Goal: Information Seeking & Learning: Learn about a topic

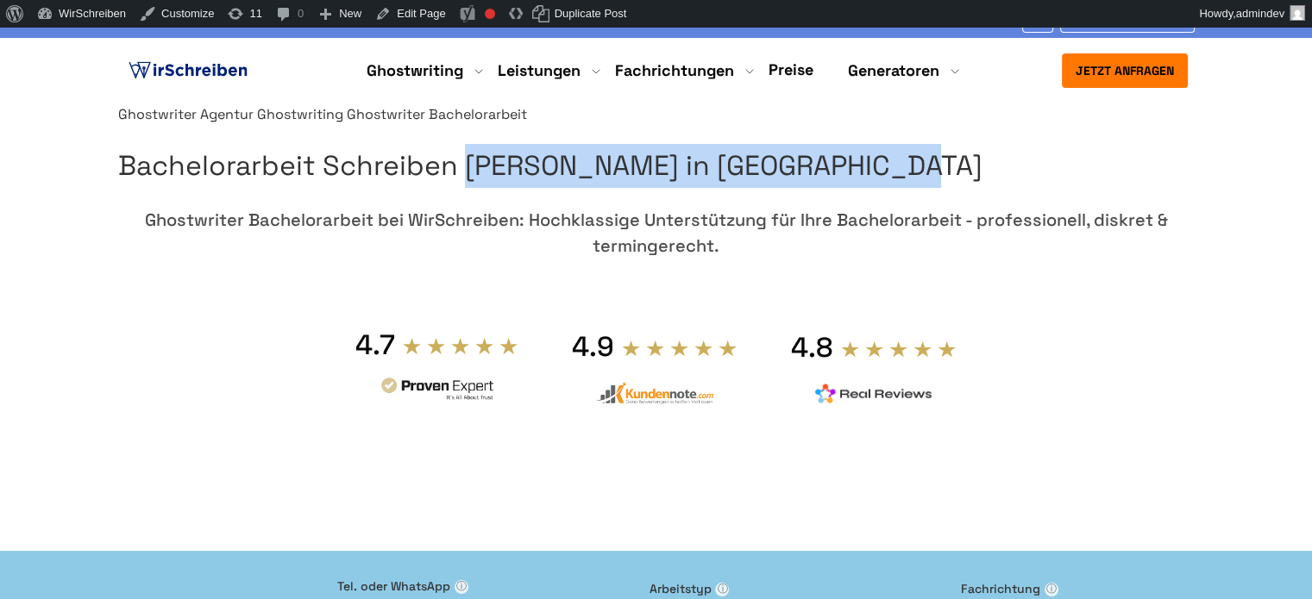
drag, startPoint x: 1033, startPoint y: 259, endPoint x: 692, endPoint y: 217, distance: 344.0
click at [692, 188] on h1 "Bachelorarbeit Schreiben [PERSON_NAME] in [GEOGRAPHIC_DATA]" at bounding box center [656, 166] width 1076 height 44
copy h1 "Bachelorarbeit Schreiben [PERSON_NAME]"
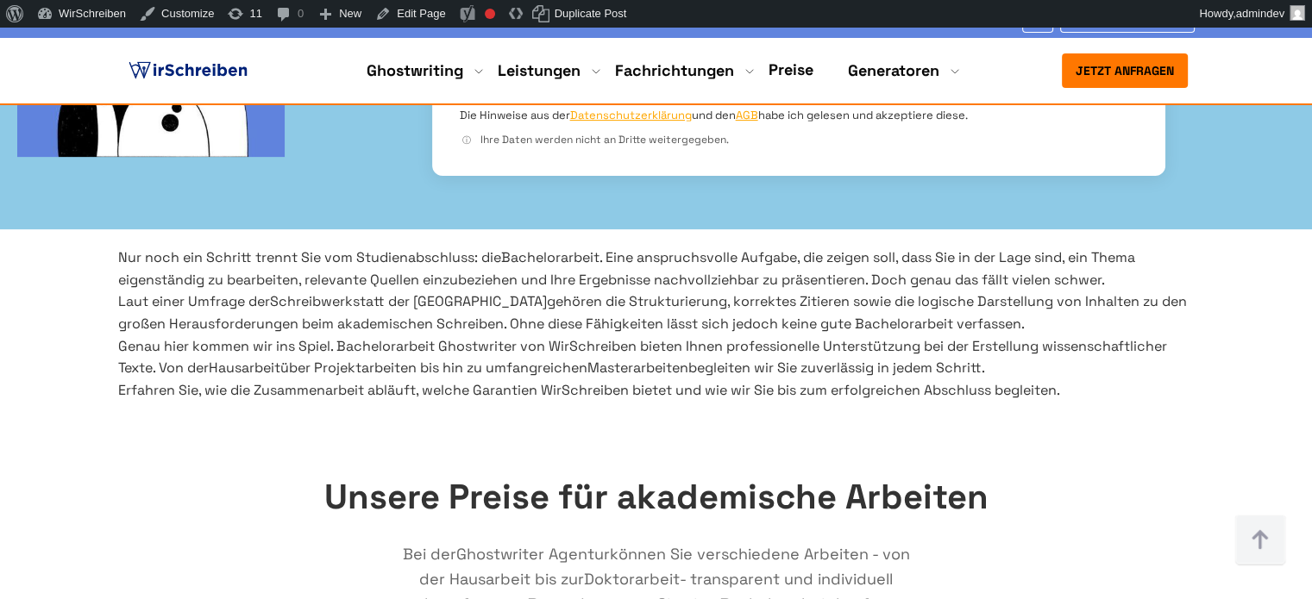
scroll to position [604, 0]
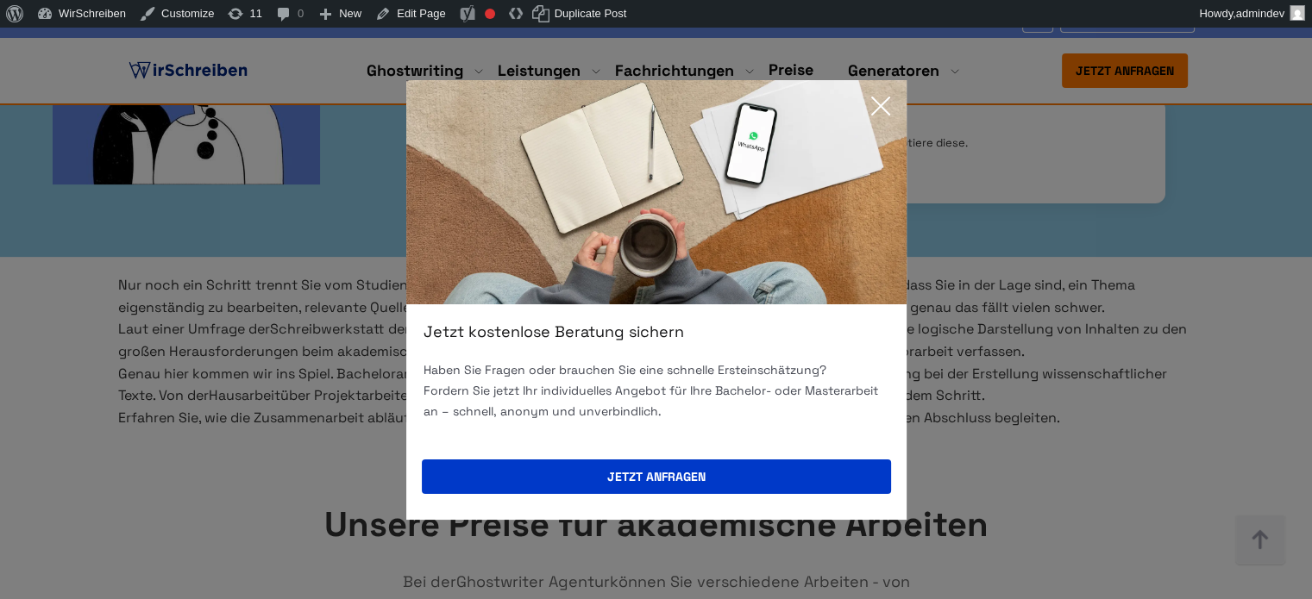
click at [880, 102] on icon at bounding box center [880, 106] width 34 height 34
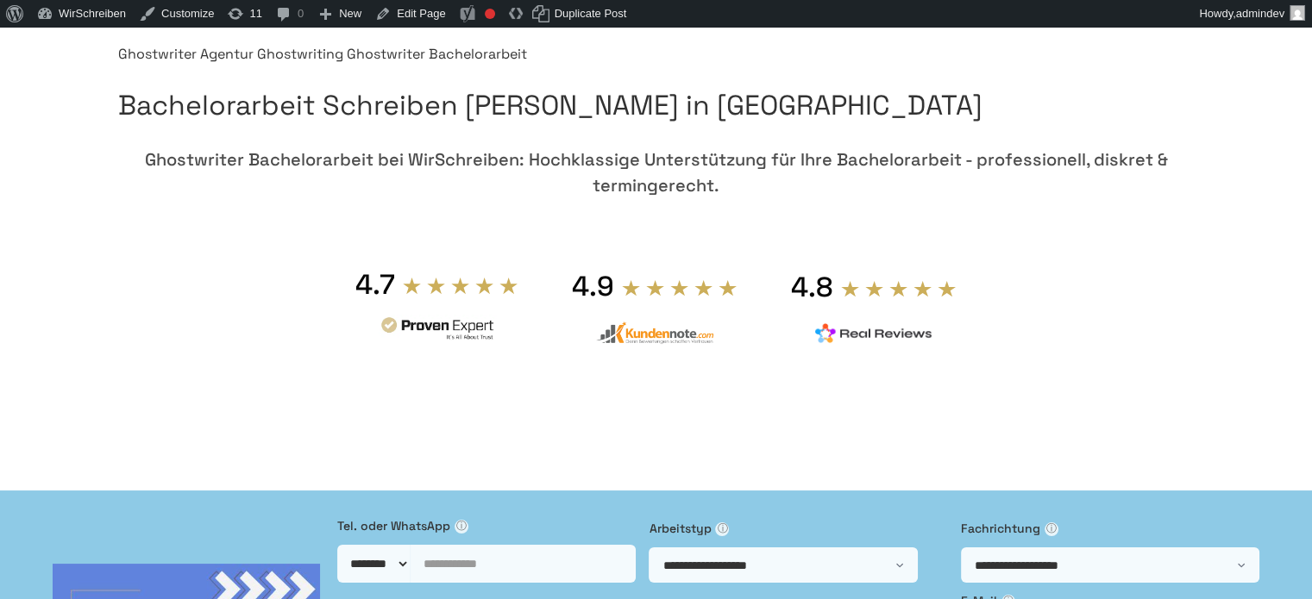
scroll to position [0, 0]
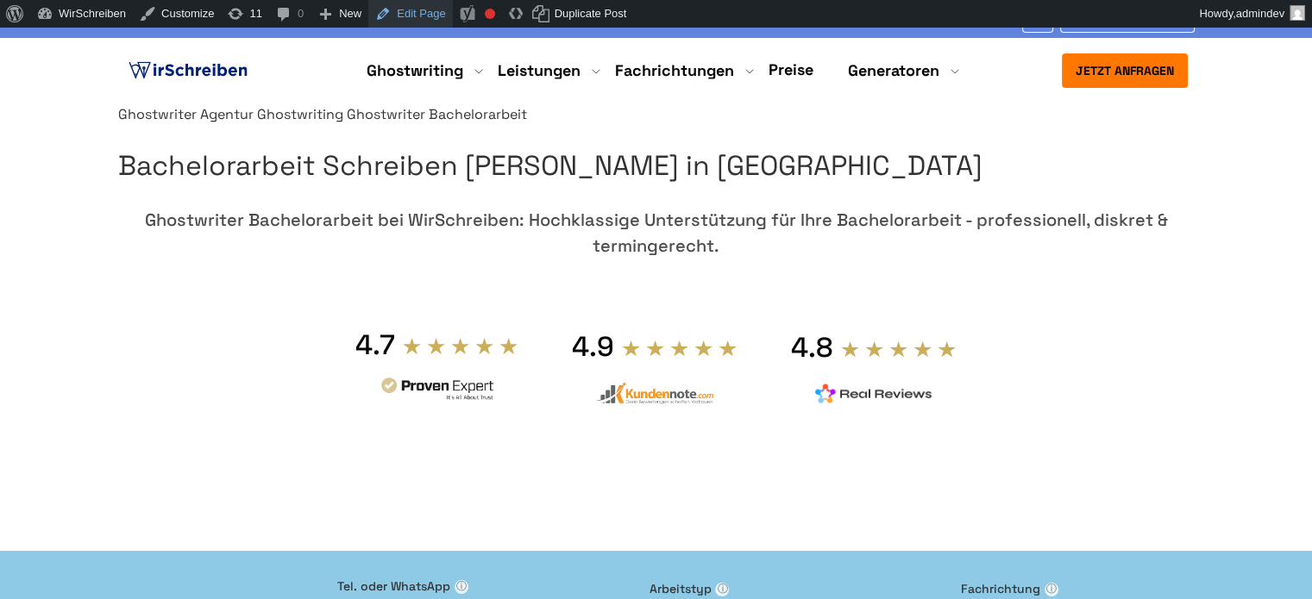
click at [402, 9] on link "Edit Page" at bounding box center [410, 14] width 84 height 28
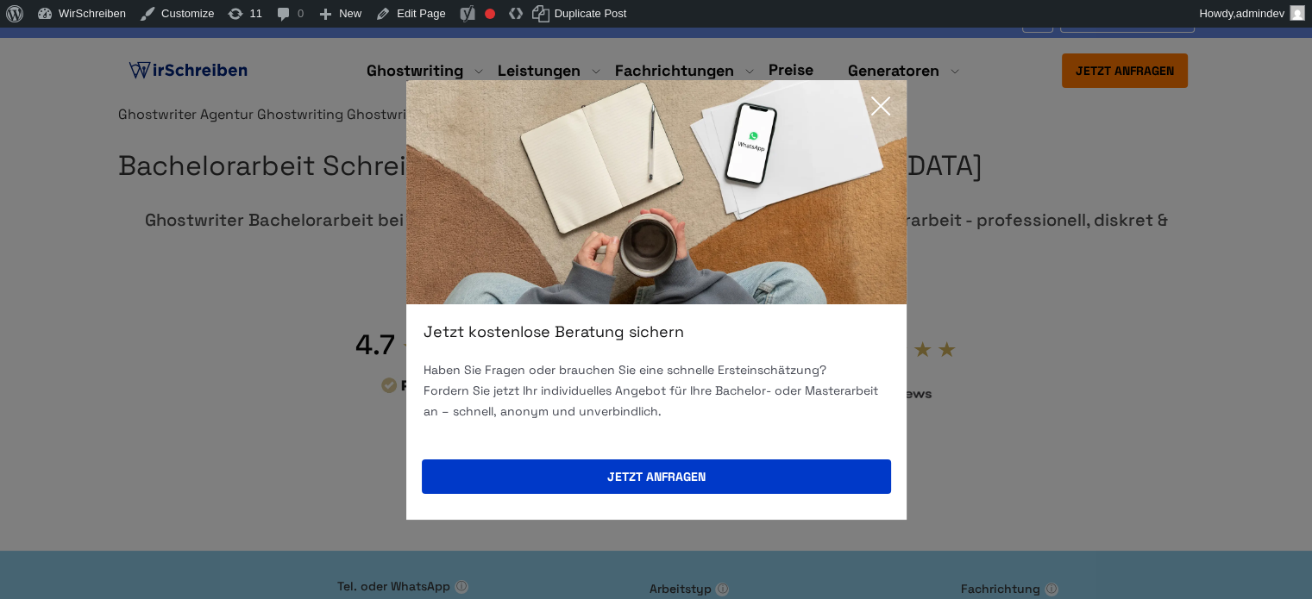
click at [889, 105] on icon at bounding box center [880, 106] width 34 height 34
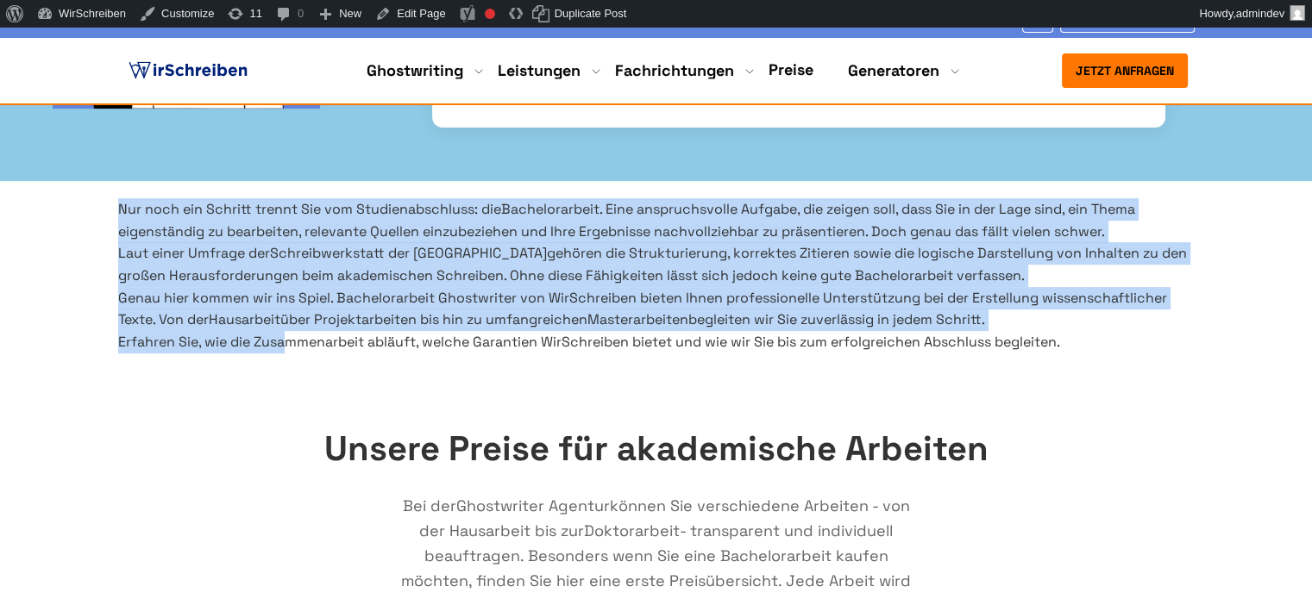
scroll to position [776, 0]
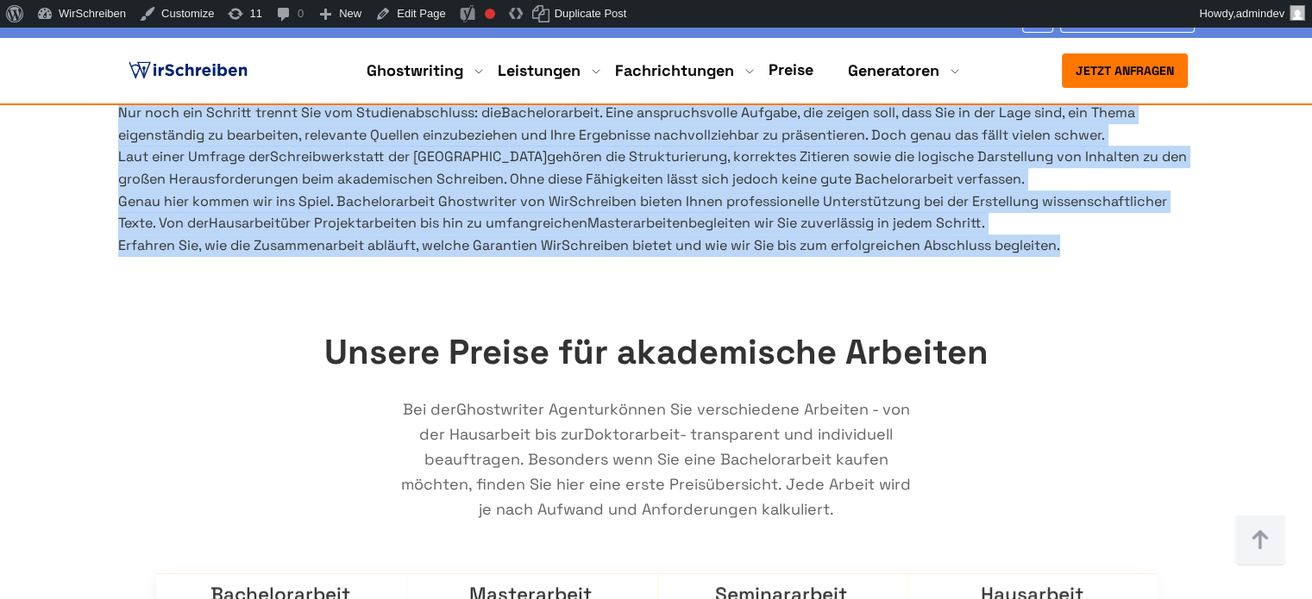
drag, startPoint x: 119, startPoint y: 286, endPoint x: 1218, endPoint y: 374, distance: 1102.2
click at [1218, 256] on section "Nur noch ein Schritt trennt Sie vom Studienabschluss: die Bachelorarbeit . Eine…" at bounding box center [656, 179] width 1312 height 154
copy div "Nur noch ein Schritt trennt Sie vom Studienabschluss: die Bachelorarbeit . Eine…"
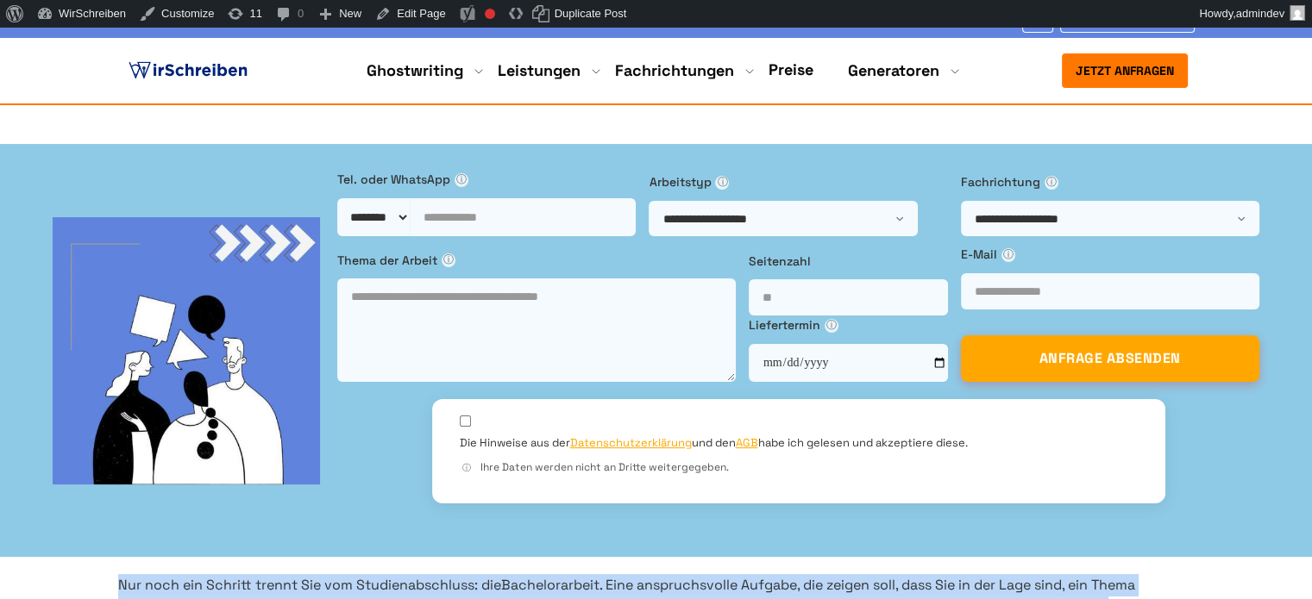
scroll to position [0, 0]
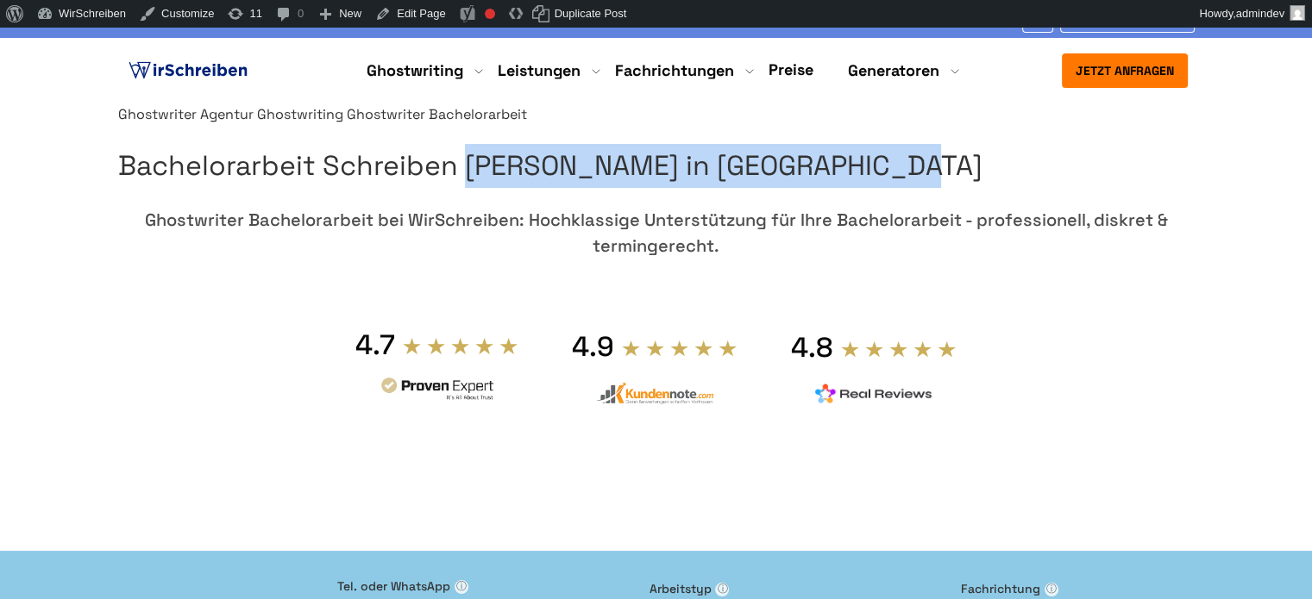
copy h1 "Bachelorarbeit Schreiben [PERSON_NAME]"
drag, startPoint x: 690, startPoint y: 205, endPoint x: 1032, endPoint y: 251, distance: 345.4
click at [1032, 188] on h1 "Bachelorarbeit Schreiben [PERSON_NAME] in [GEOGRAPHIC_DATA]" at bounding box center [656, 166] width 1076 height 44
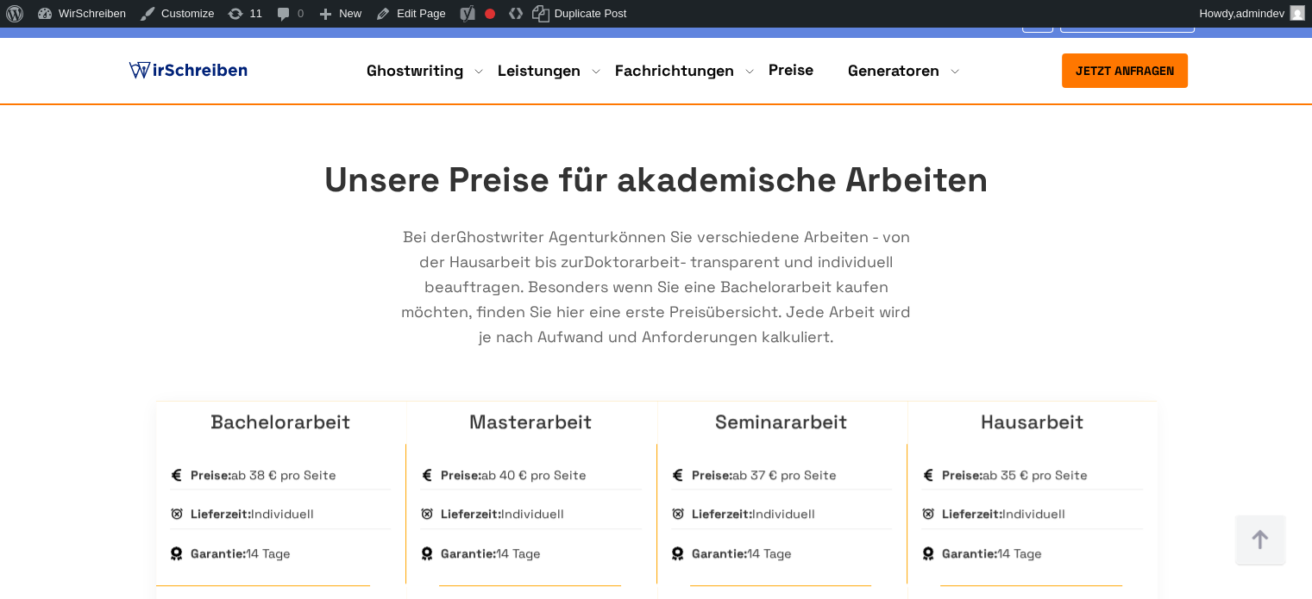
scroll to position [1121, 0]
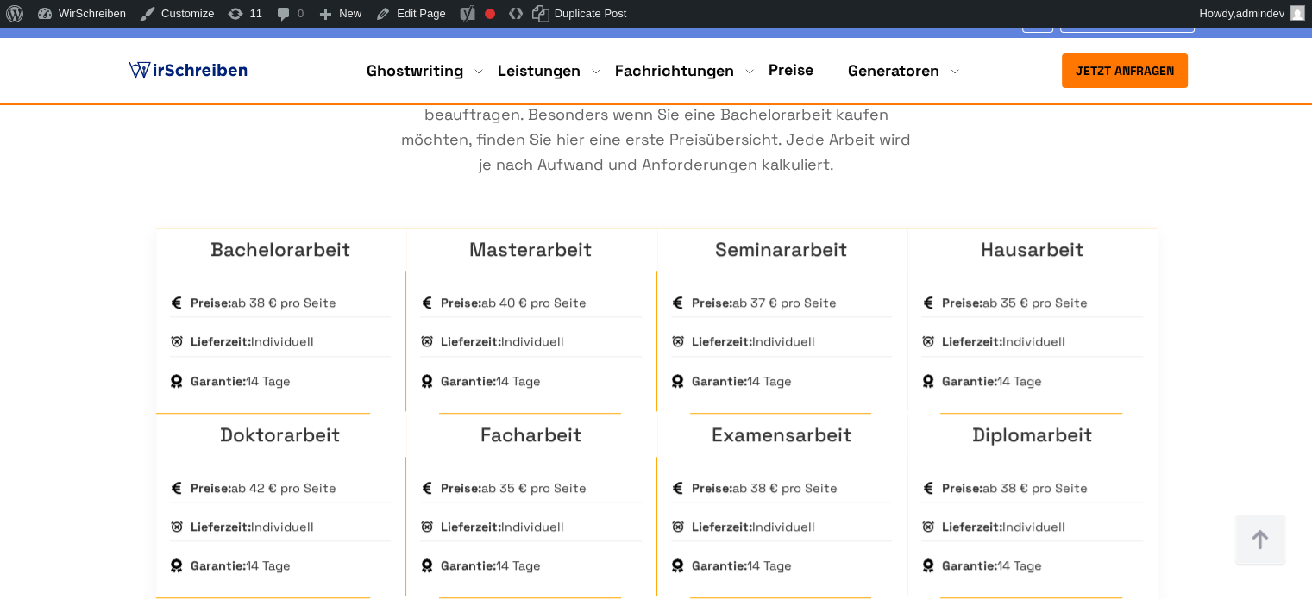
drag, startPoint x: 325, startPoint y: 165, endPoint x: 1061, endPoint y: 174, distance: 735.7
click at [1061, 35] on h2 "Unsere Preise für akademische Arbeiten" at bounding box center [656, 7] width 1000 height 55
copy h2 "Unsere Preise für akademische Arbeiten"
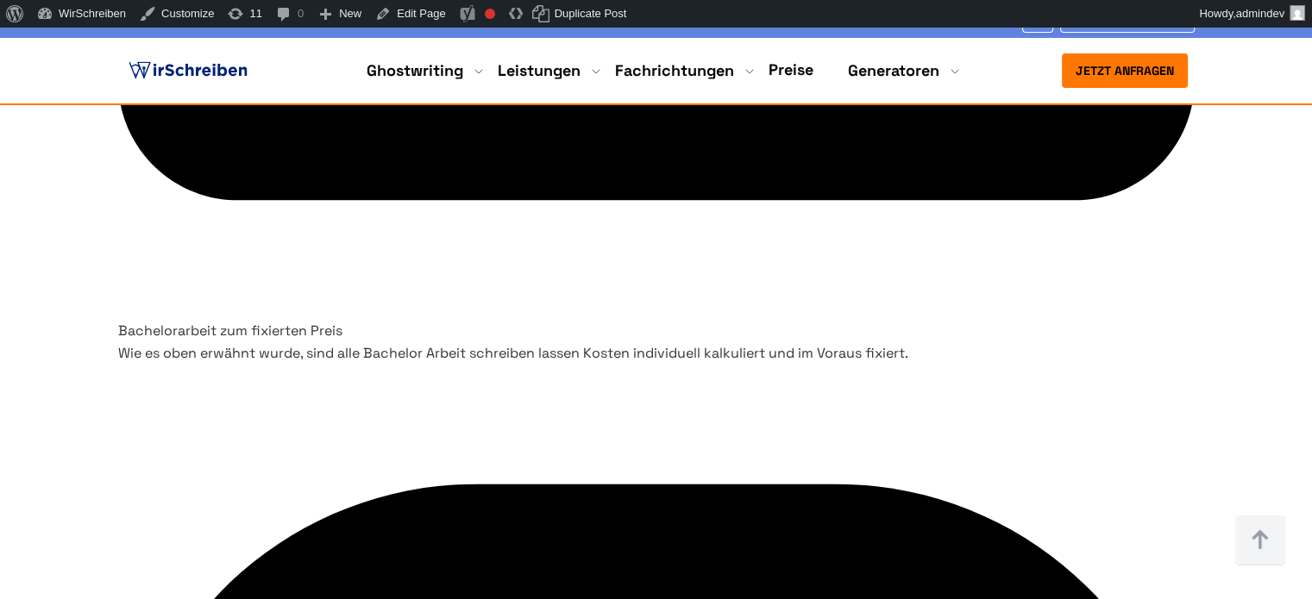
scroll to position [6123, 0]
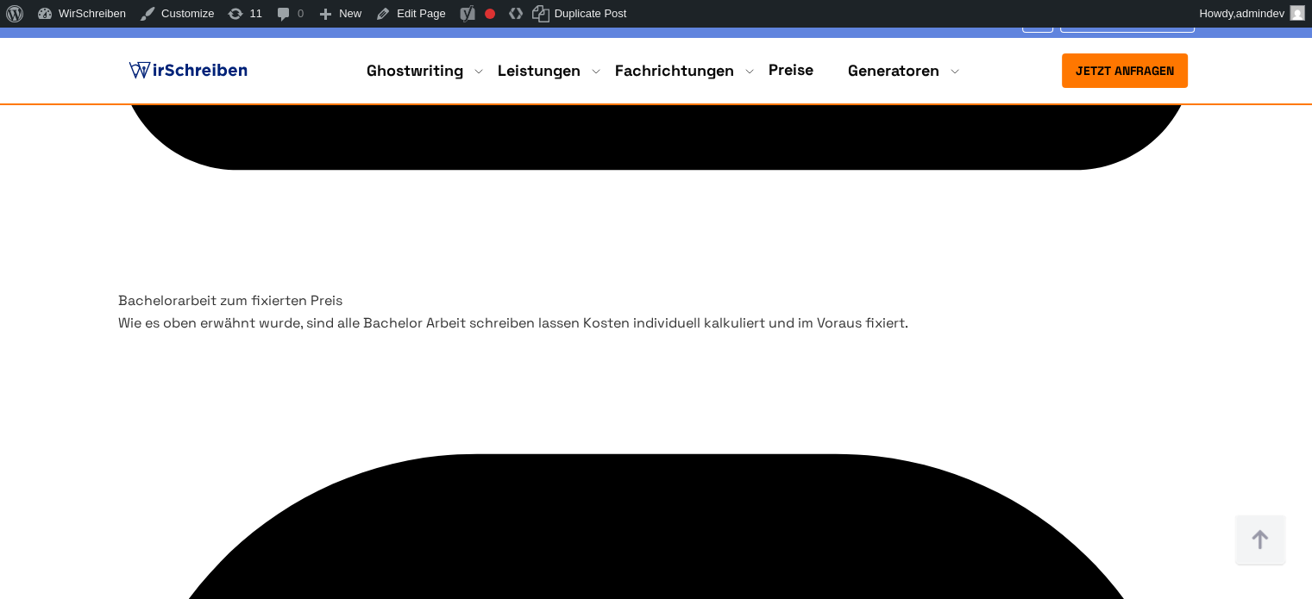
drag, startPoint x: 860, startPoint y: 314, endPoint x: 348, endPoint y: 265, distance: 514.6
copy h2 "Unsere Ghostwriter für akademische Arbeiten in [GEOGRAPHIC_DATA]"
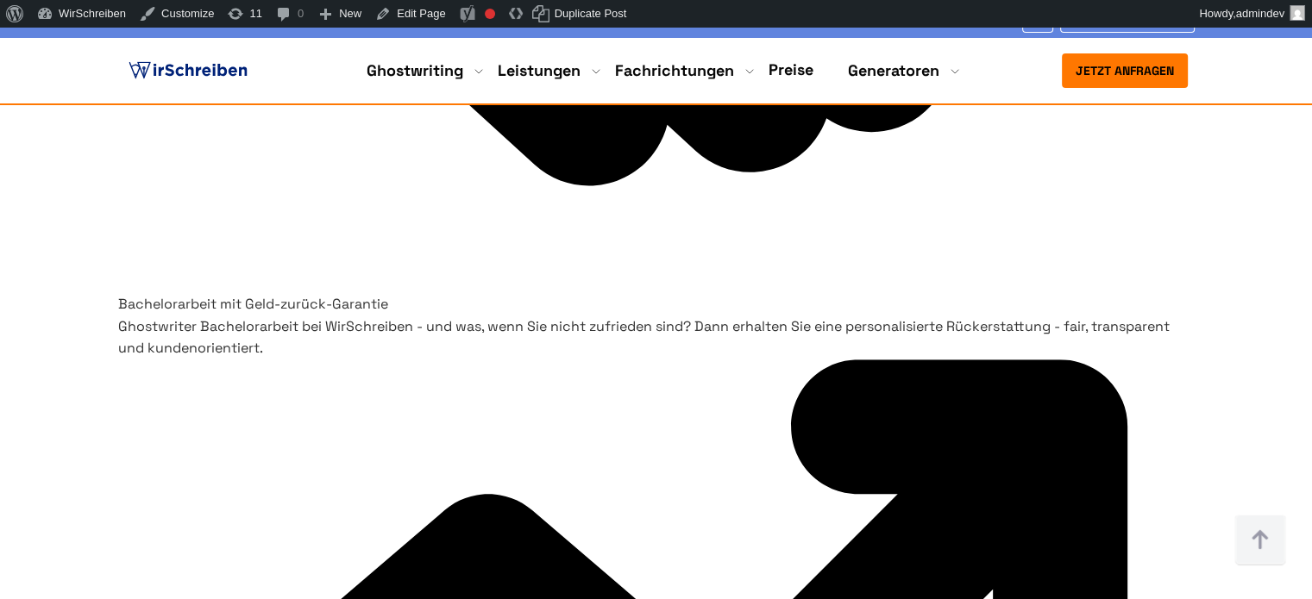
scroll to position [8020, 0]
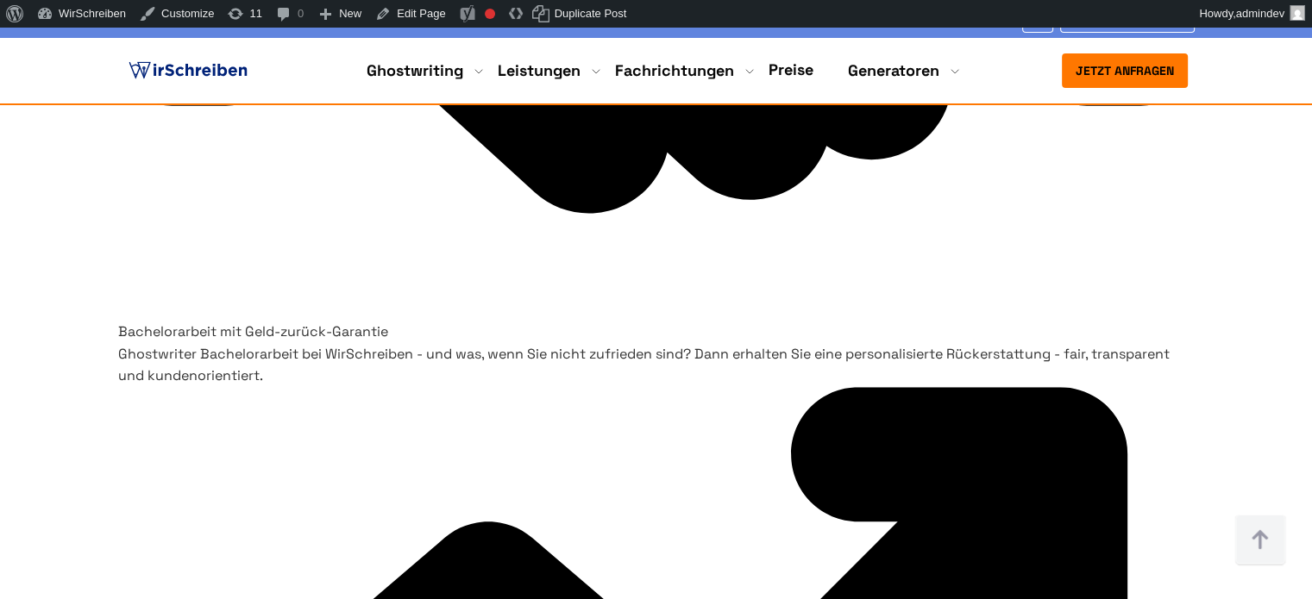
drag, startPoint x: 202, startPoint y: 181, endPoint x: 894, endPoint y: 213, distance: 693.2
copy h2 "Welche Schwierigkeiten können bei der Erstellung einer Bachelorarbeit auftreten?"
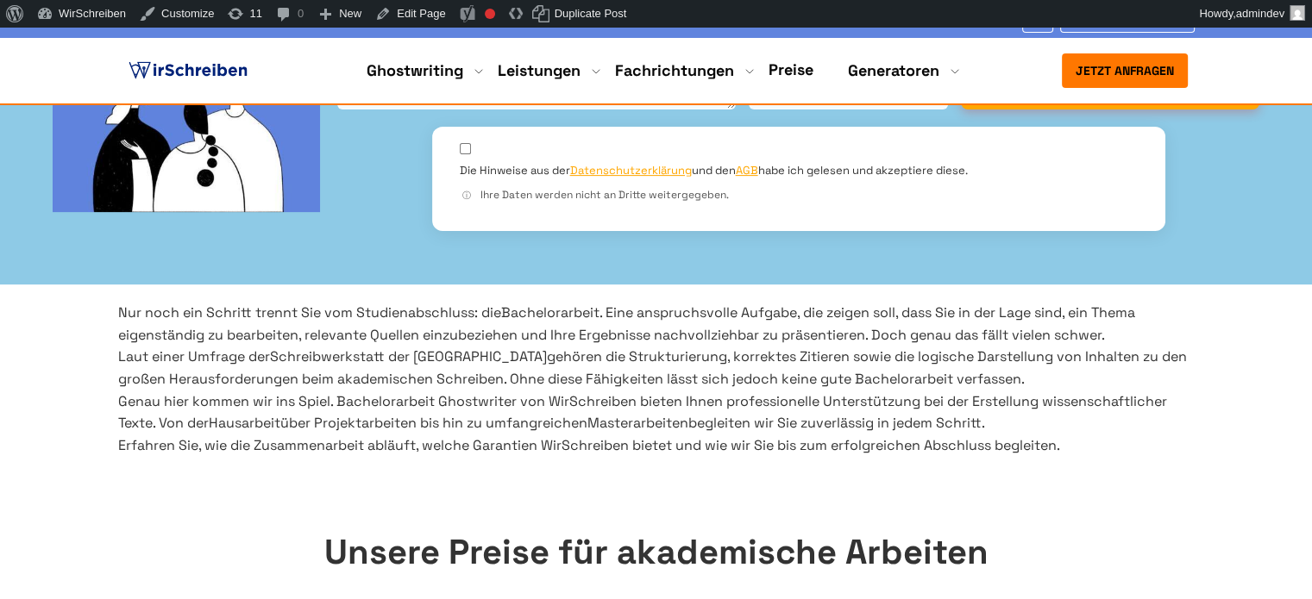
scroll to position [592, 0]
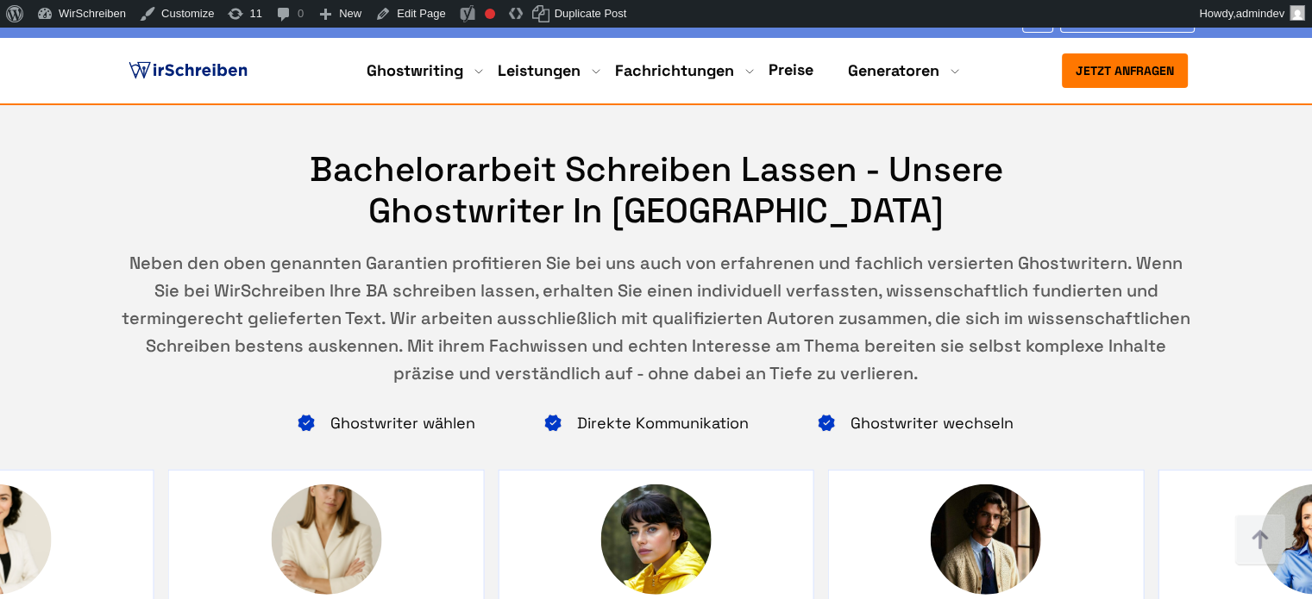
scroll to position [10854, 0]
